Goal: Communication & Community: Answer question/provide support

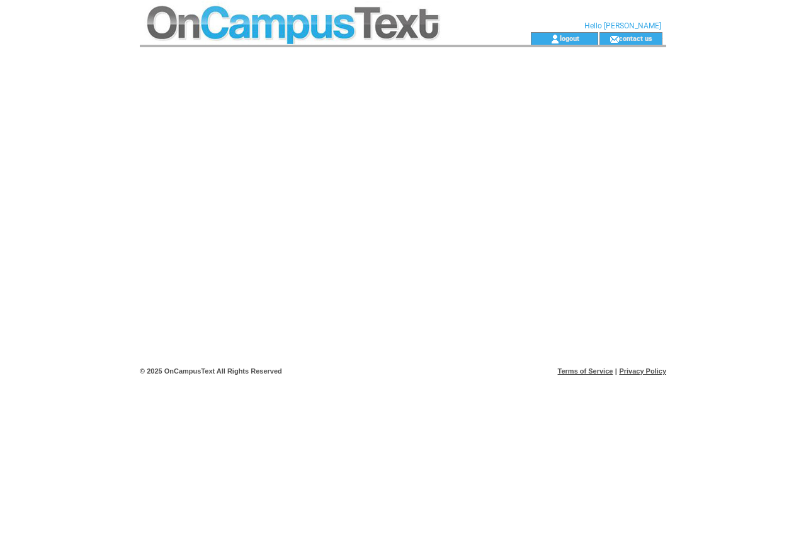
click at [117, 125] on html "**********" at bounding box center [403, 280] width 806 height 560
click at [283, 19] on td at bounding box center [313, 16] width 346 height 32
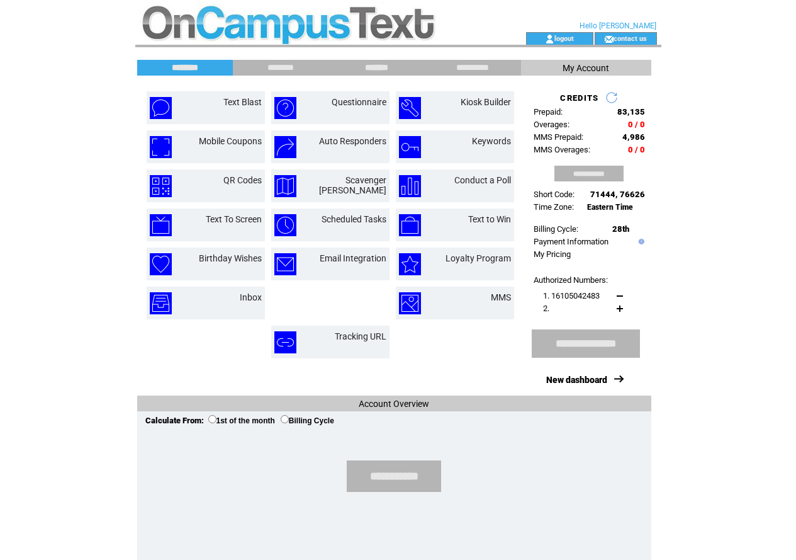
click at [380, 67] on input "*******" at bounding box center [377, 67] width 94 height 11
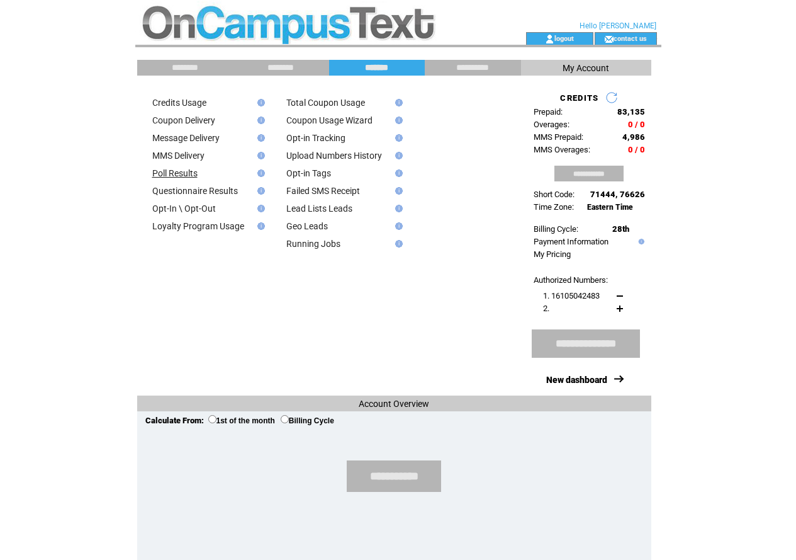
click at [188, 174] on link "Poll Results" at bounding box center [174, 173] width 45 height 10
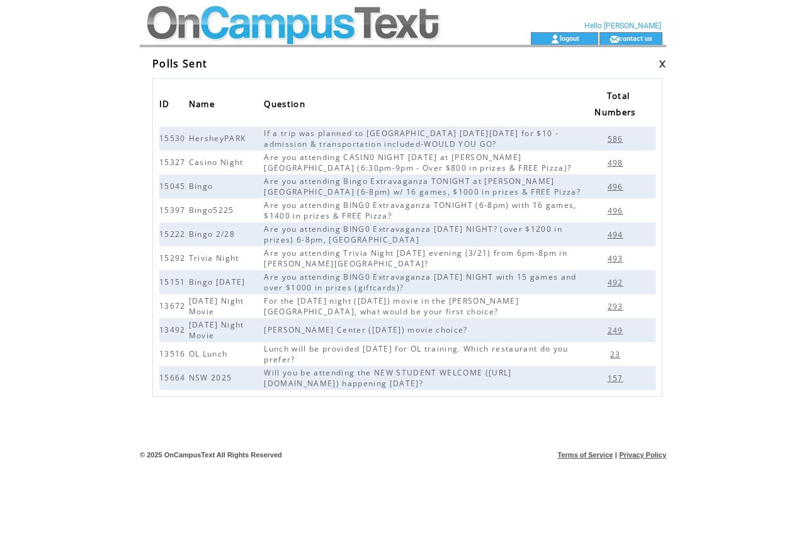
click at [613, 377] on span "157" at bounding box center [616, 378] width 19 height 11
click at [617, 377] on span "157" at bounding box center [616, 378] width 19 height 11
click at [174, 26] on td at bounding box center [313, 16] width 346 height 32
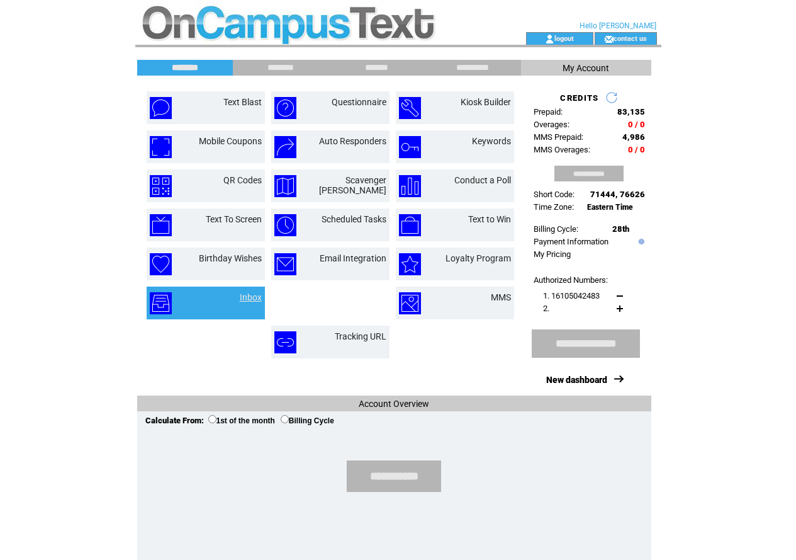
click at [243, 297] on link "Inbox" at bounding box center [251, 297] width 22 height 10
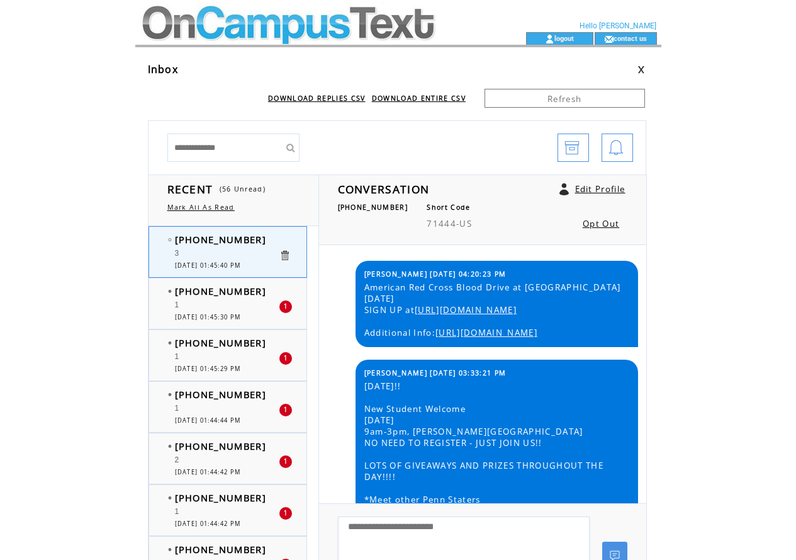
scroll to position [302, 0]
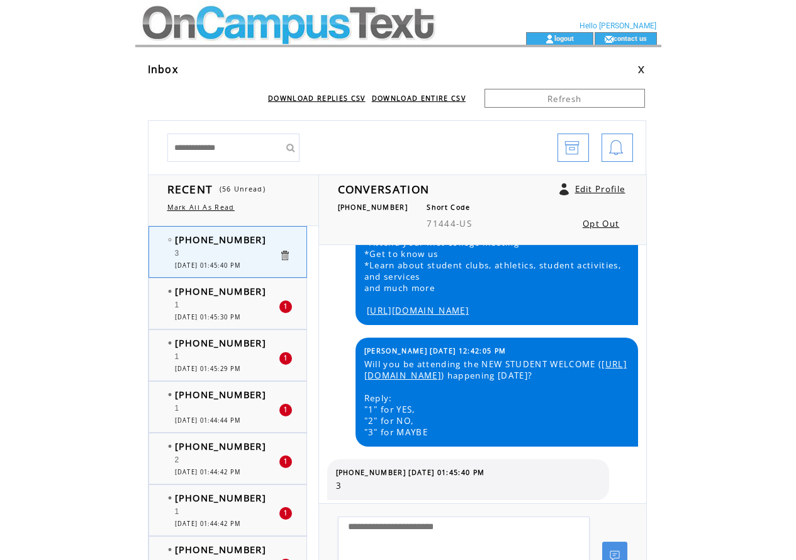
click at [241, 250] on div "3" at bounding box center [227, 255] width 104 height 13
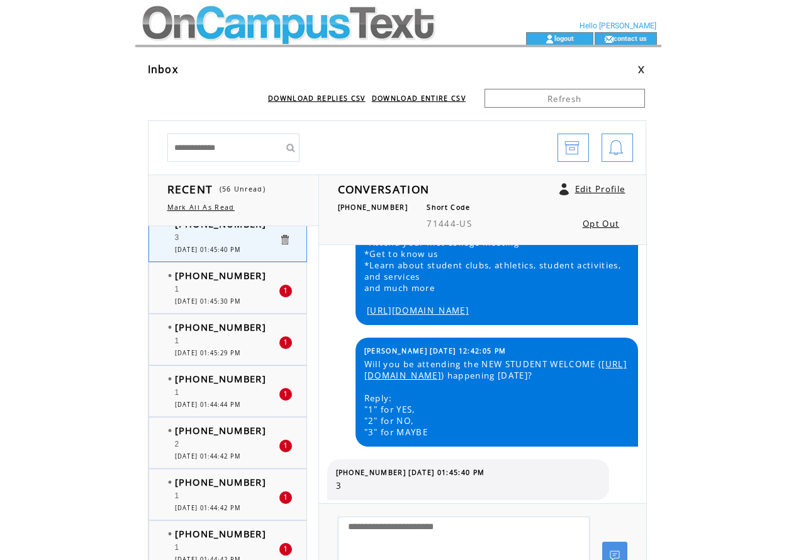
scroll to position [0, 0]
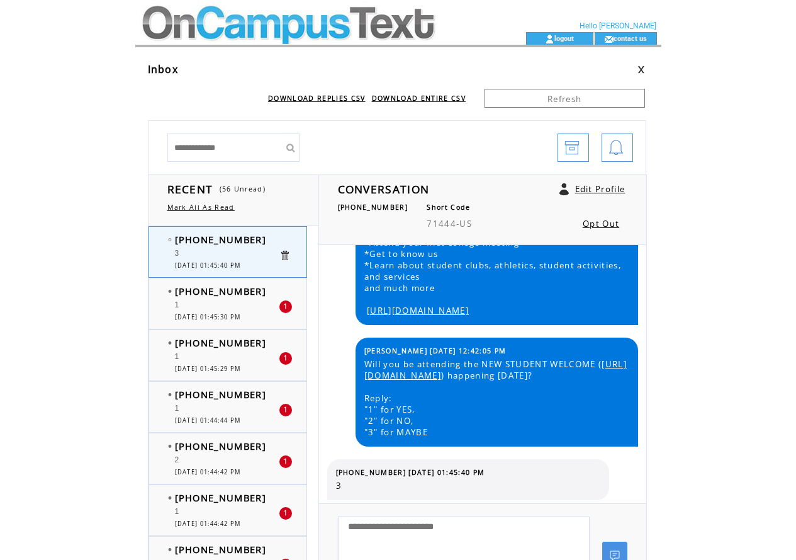
click at [235, 290] on span "[PHONE_NUMBER]" at bounding box center [221, 291] width 92 height 13
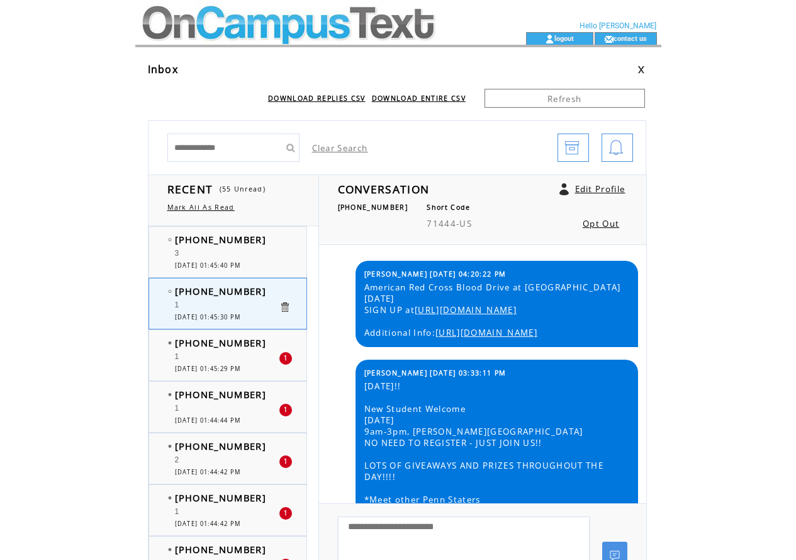
scroll to position [302, 0]
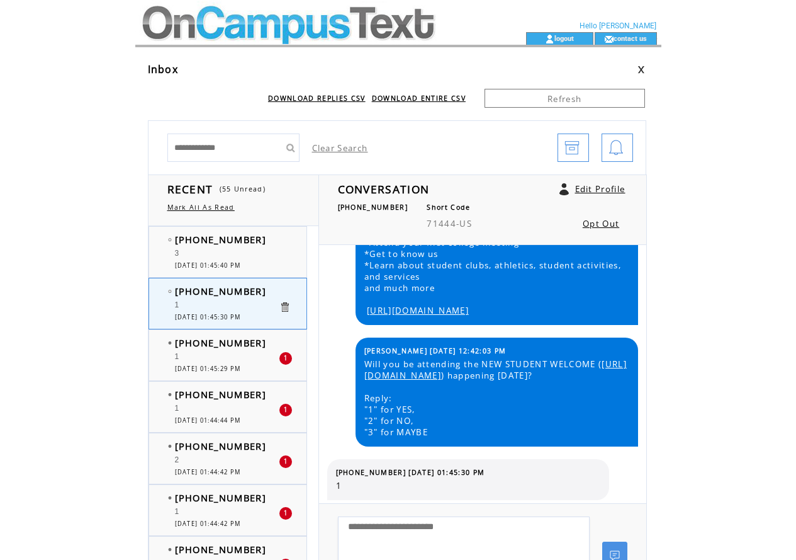
click at [228, 302] on div "1" at bounding box center [227, 306] width 104 height 13
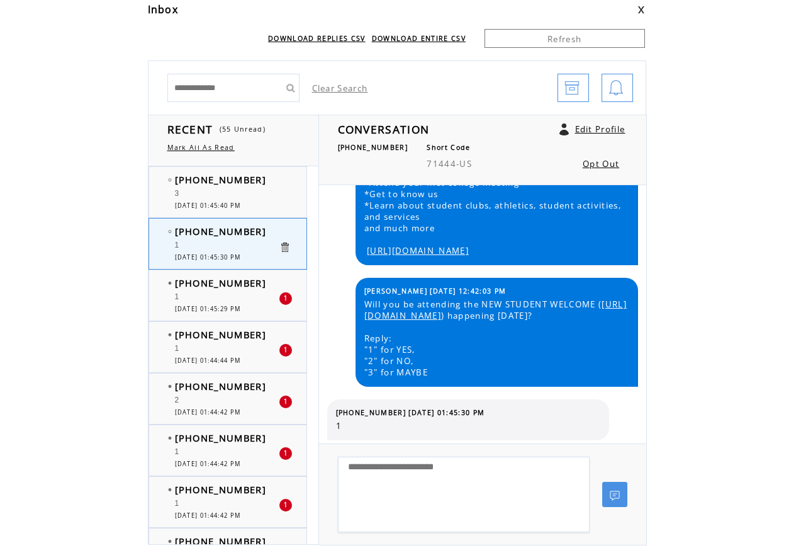
scroll to position [0, 0]
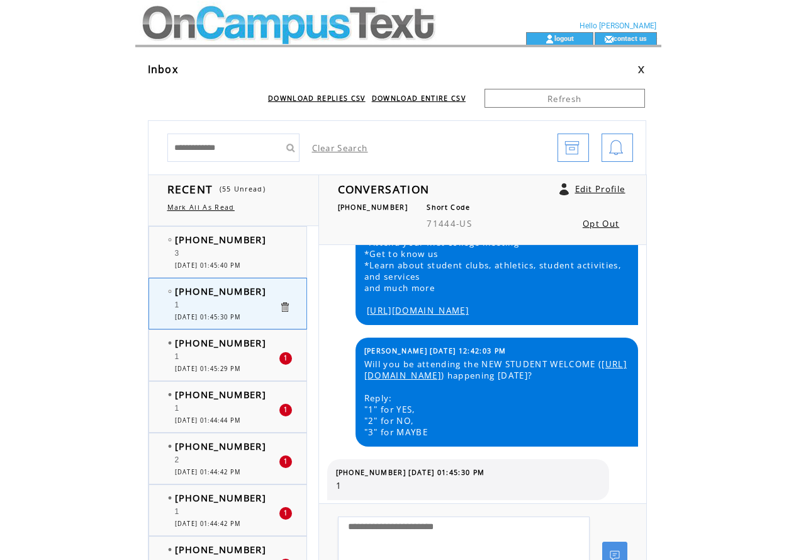
click at [221, 345] on span "[PHONE_NUMBER]" at bounding box center [221, 342] width 92 height 13
